Goal: Entertainment & Leisure: Consume media (video, audio)

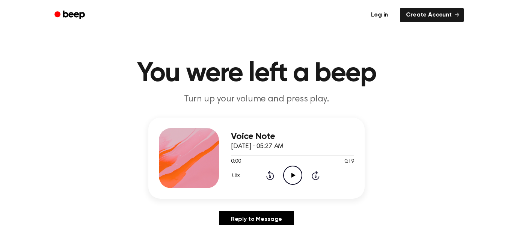
click at [289, 178] on icon "Play Audio" at bounding box center [292, 175] width 19 height 19
click at [284, 176] on icon "Play Audio" at bounding box center [292, 175] width 19 height 19
click at [285, 177] on icon "Play Audio" at bounding box center [292, 175] width 19 height 19
